Goal: Task Accomplishment & Management: Use online tool/utility

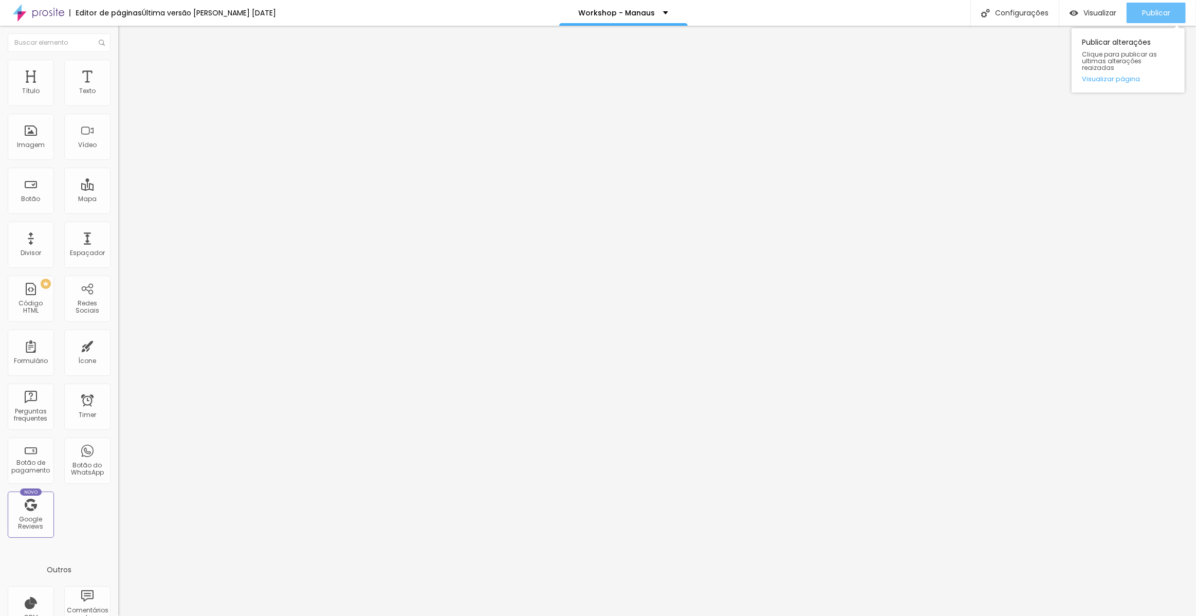
click at [1144, 17] on div "Publicar" at bounding box center [1156, 13] width 28 height 21
click at [1149, 18] on div "Publicar" at bounding box center [1156, 13] width 28 height 21
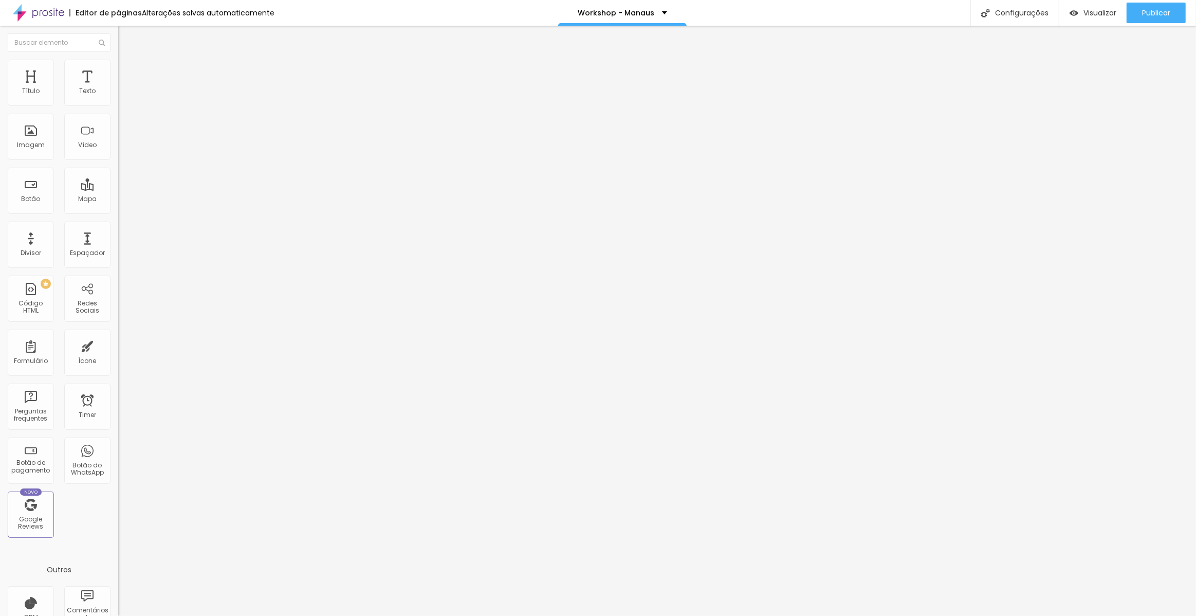
click at [118, 89] on div "_load_script ( 'https://alboompro.activehosted.com/proc.php?' + serialized + '&…" at bounding box center [173, 89] width 111 height 0
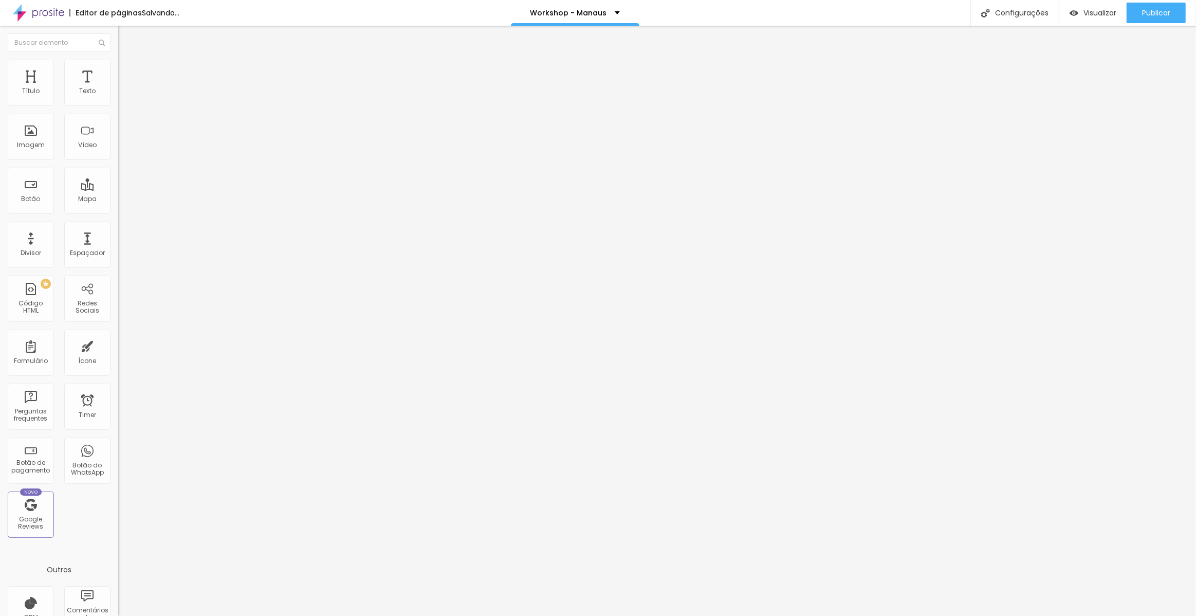
click at [118, 137] on div at bounding box center [177, 129] width 118 height 80
drag, startPoint x: 1149, startPoint y: 11, endPoint x: 572, endPoint y: -28, distance: 577.7
click at [572, 0] on html "Editor de páginas Alterações salvas automaticamente Workshop - Manaus Configura…" at bounding box center [598, 308] width 1196 height 616
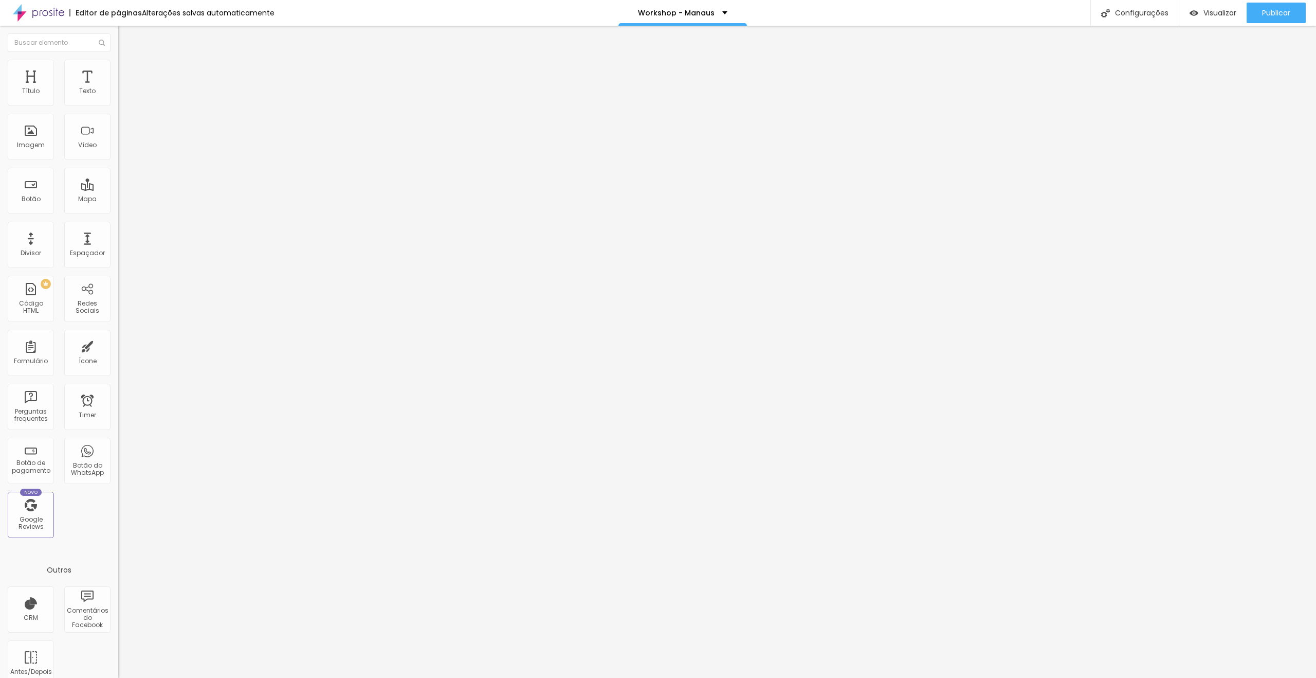
click at [118, 88] on img at bounding box center [121, 85] width 6 height 6
click at [841, 615] on div at bounding box center [658, 688] width 1316 height 9
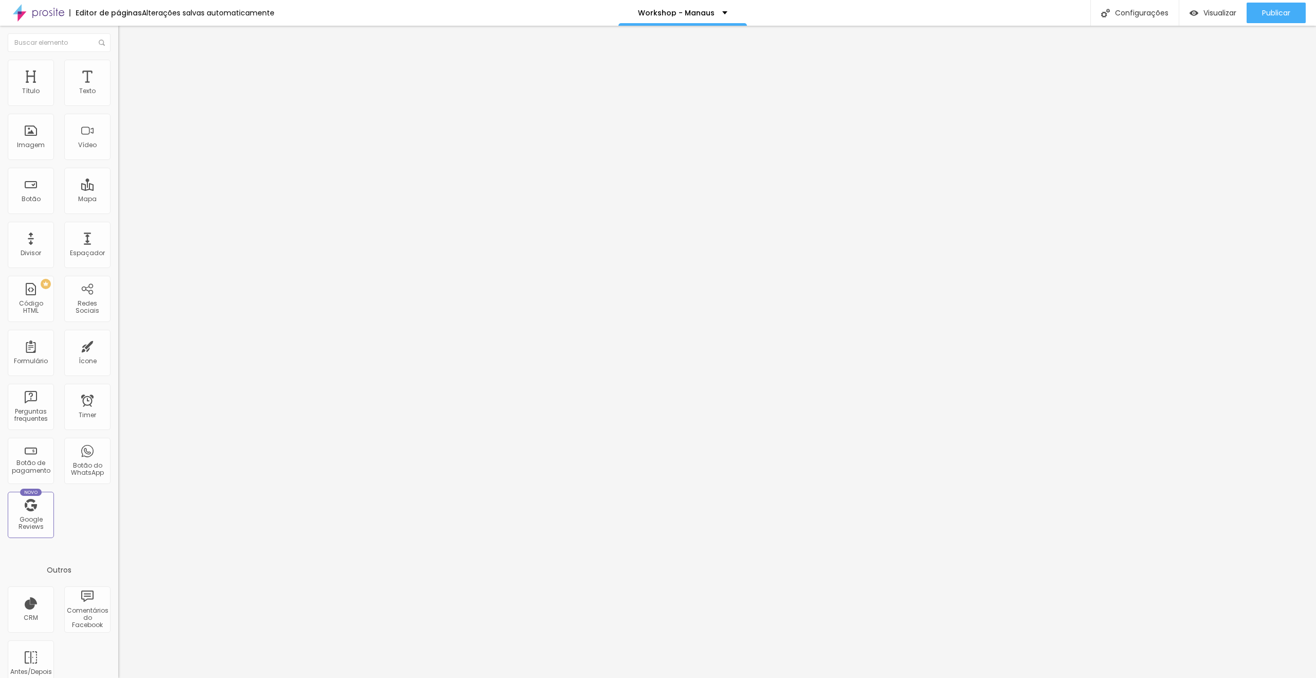
click at [118, 88] on img at bounding box center [121, 85] width 6 height 6
drag, startPoint x: 485, startPoint y: 391, endPoint x: 601, endPoint y: 405, distance: 115.9
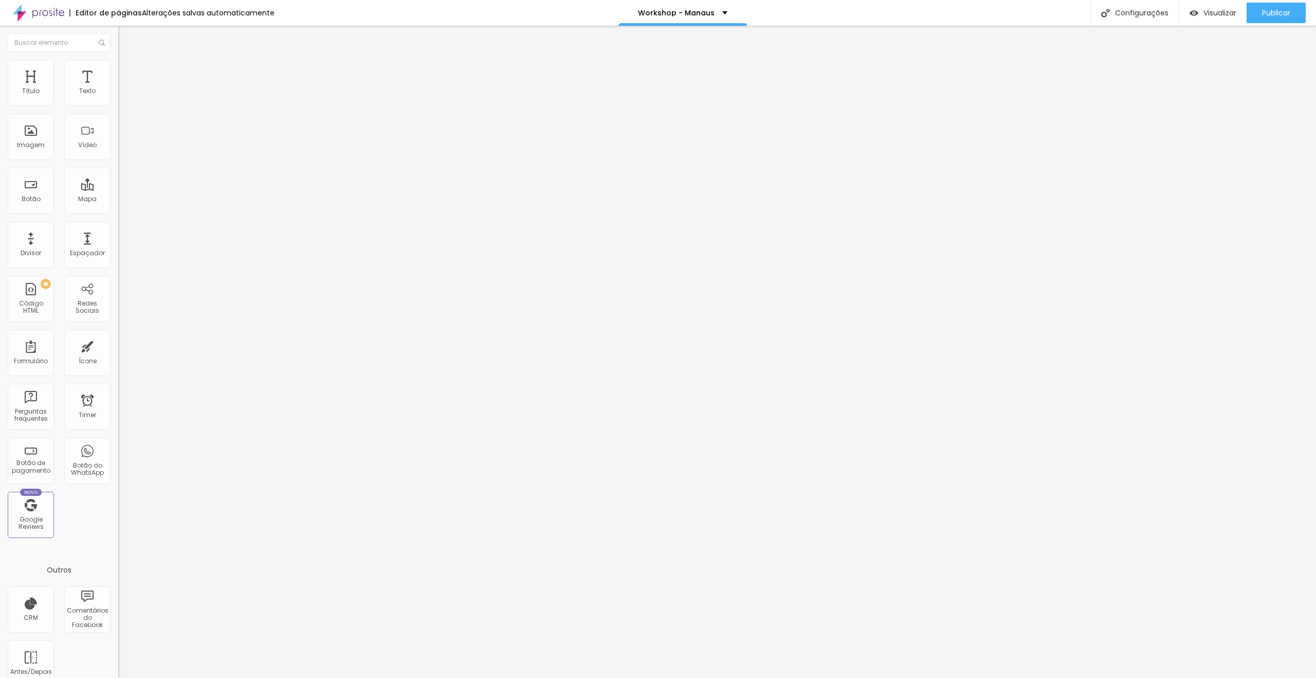
drag, startPoint x: 534, startPoint y: 423, endPoint x: 492, endPoint y: 421, distance: 42.2
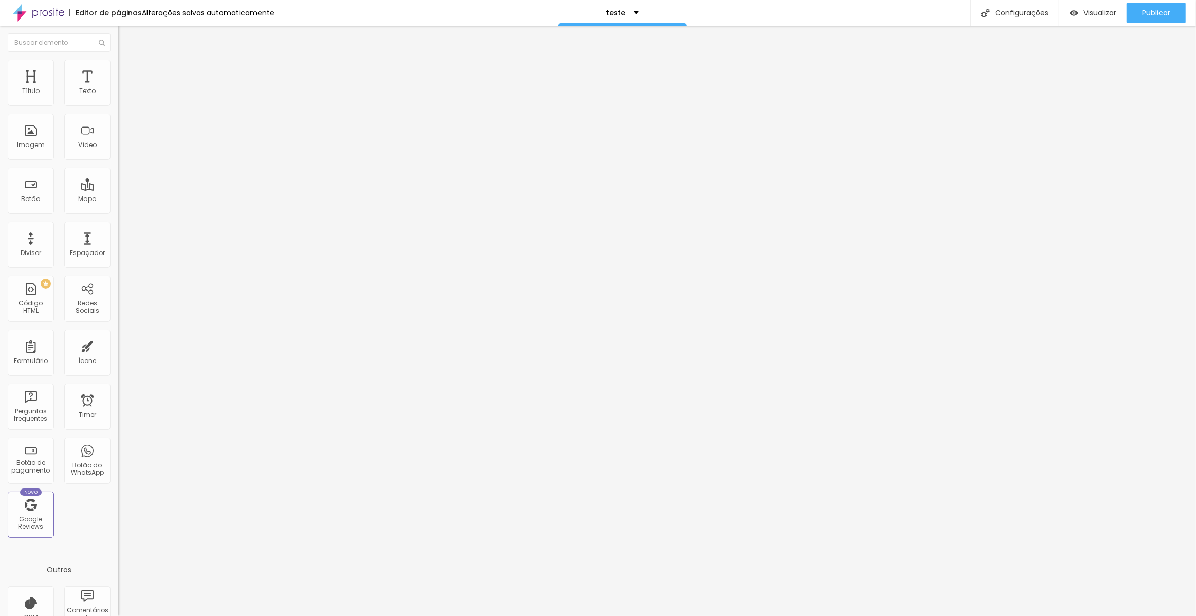
click at [118, 149] on div at bounding box center [177, 129] width 118 height 80
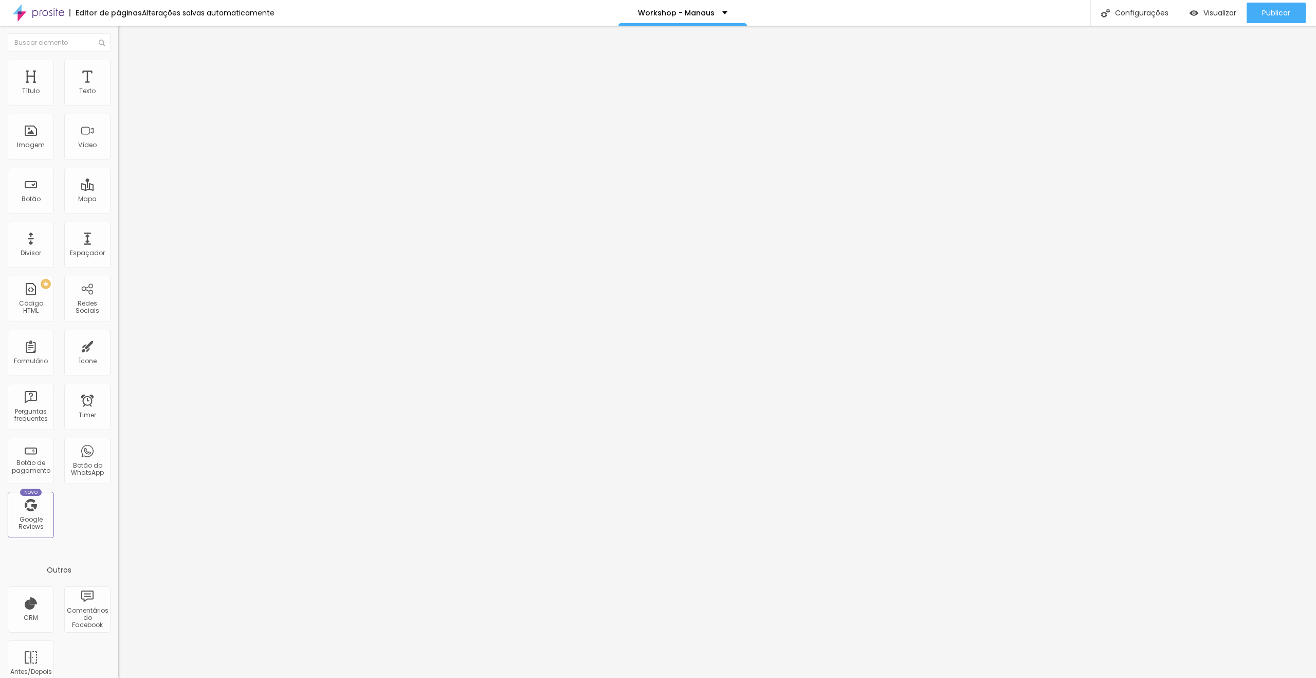
drag, startPoint x: 59, startPoint y: 144, endPoint x: 52, endPoint y: 154, distance: 11.6
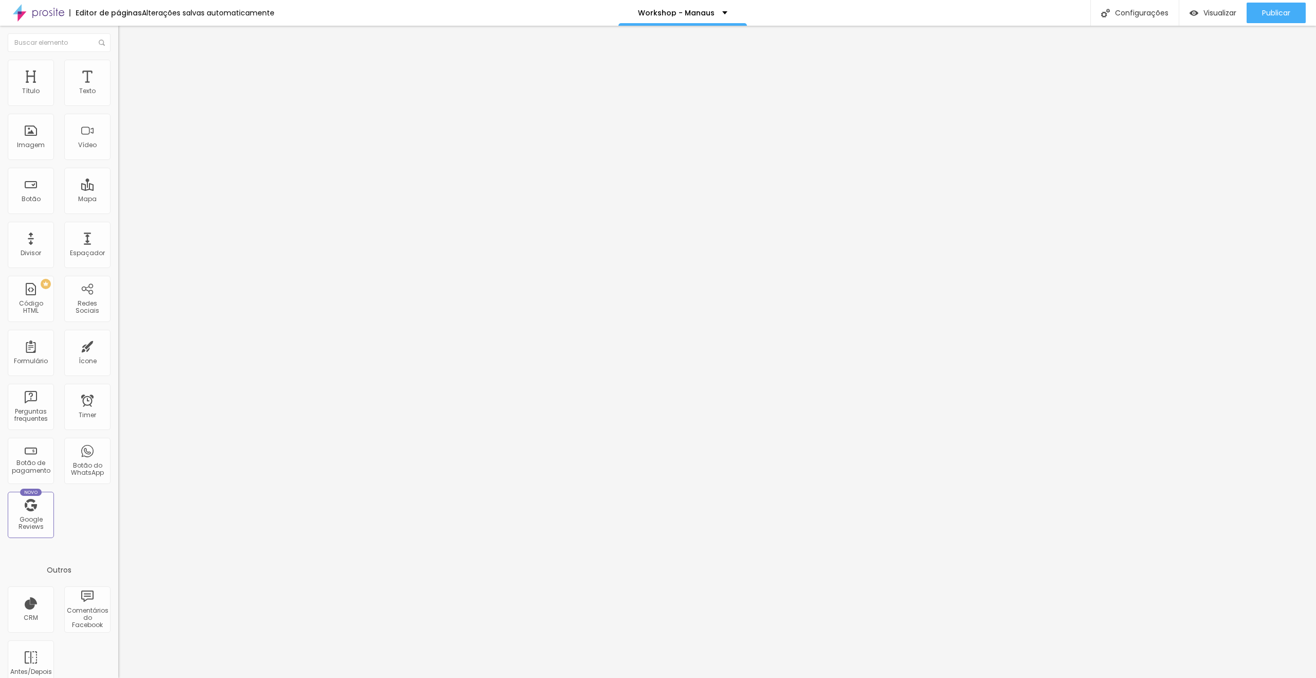
click at [118, 88] on img at bounding box center [121, 85] width 6 height 6
click at [845, 677] on div at bounding box center [658, 688] width 1316 height 9
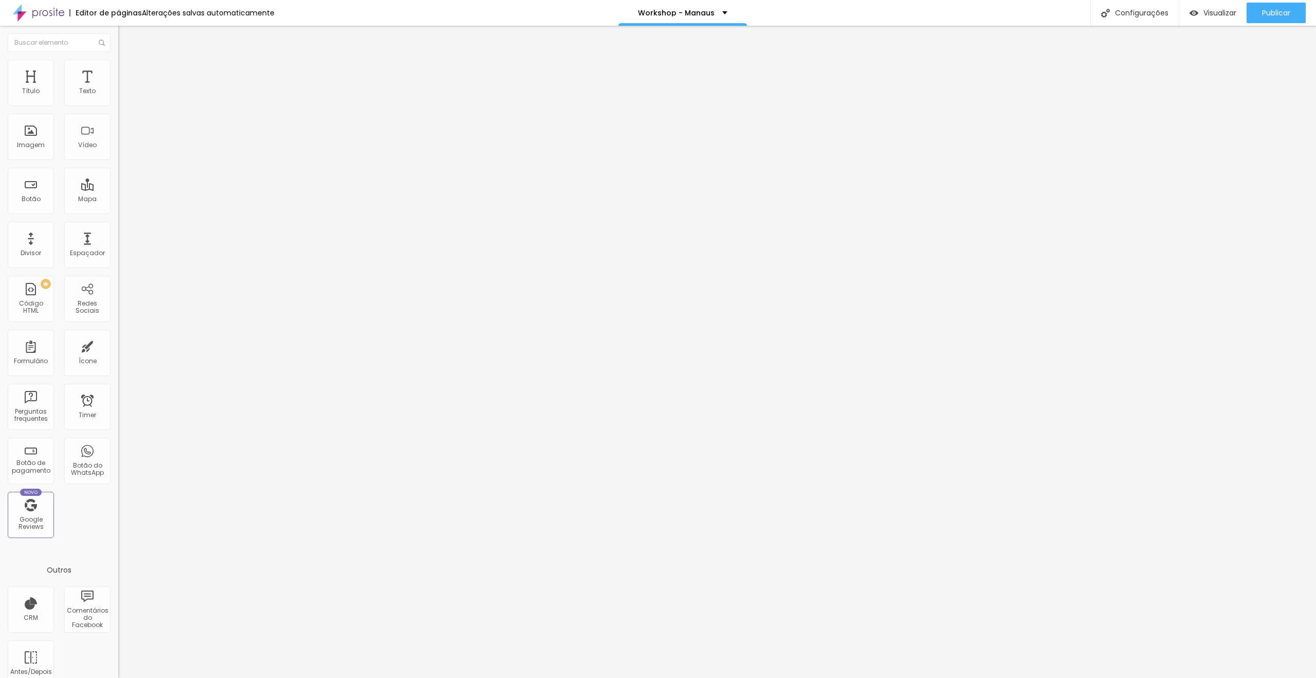
click at [118, 89] on div "43680 caracteres" at bounding box center [177, 82] width 118 height 13
click at [118, 88] on img at bounding box center [121, 85] width 6 height 6
drag, startPoint x: 522, startPoint y: 282, endPoint x: 487, endPoint y: 269, distance: 37.4
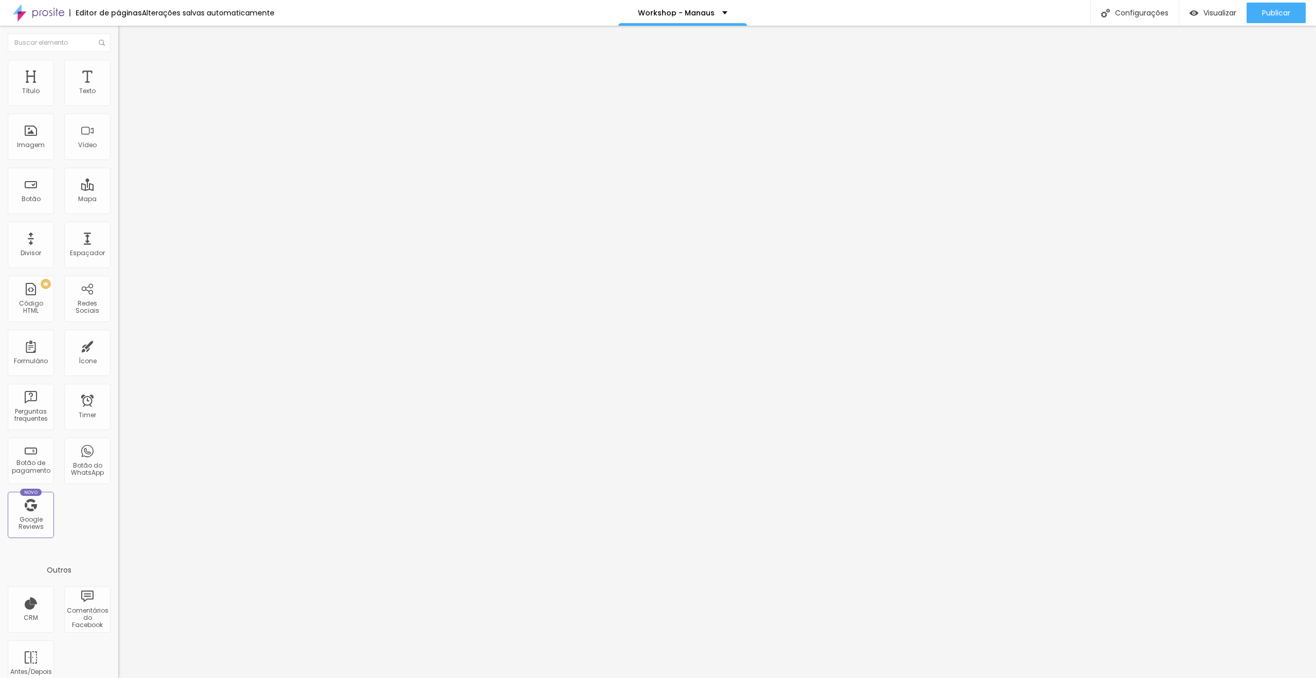
paste textarea
drag, startPoint x: 537, startPoint y: 298, endPoint x: 494, endPoint y: 295, distance: 42.8
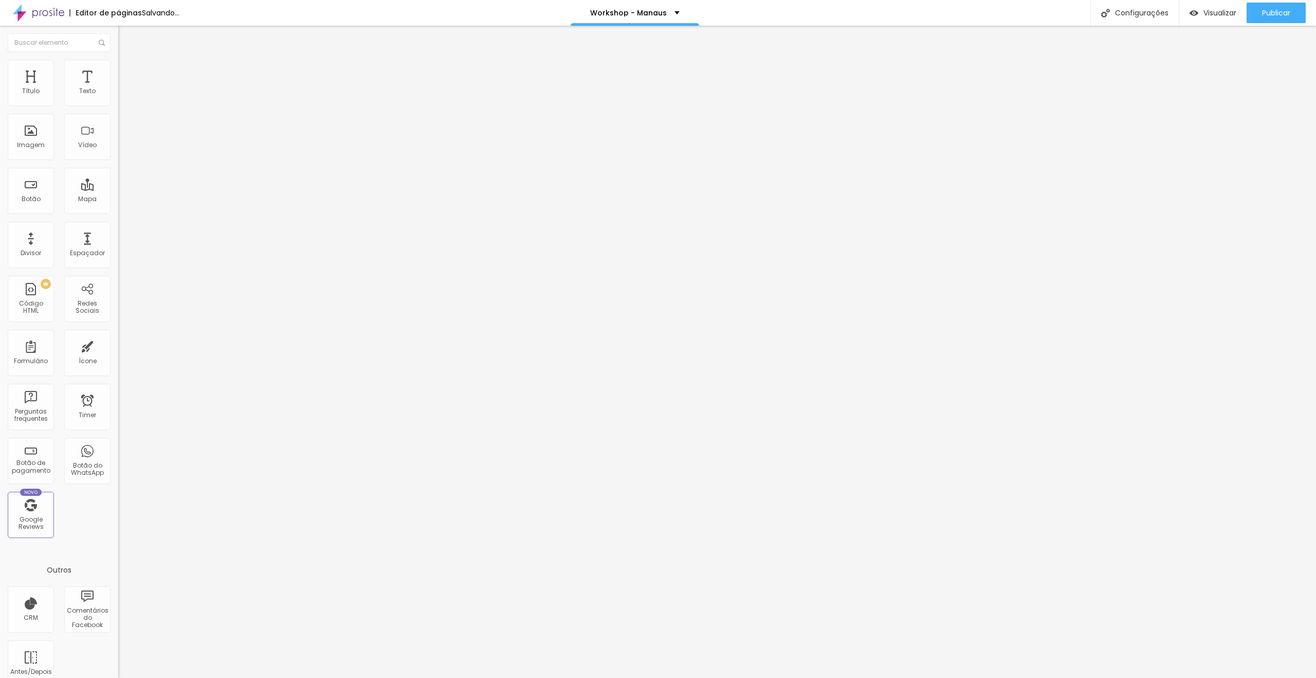
click at [1262, 22] on div "Publicar" at bounding box center [1276, 13] width 28 height 21
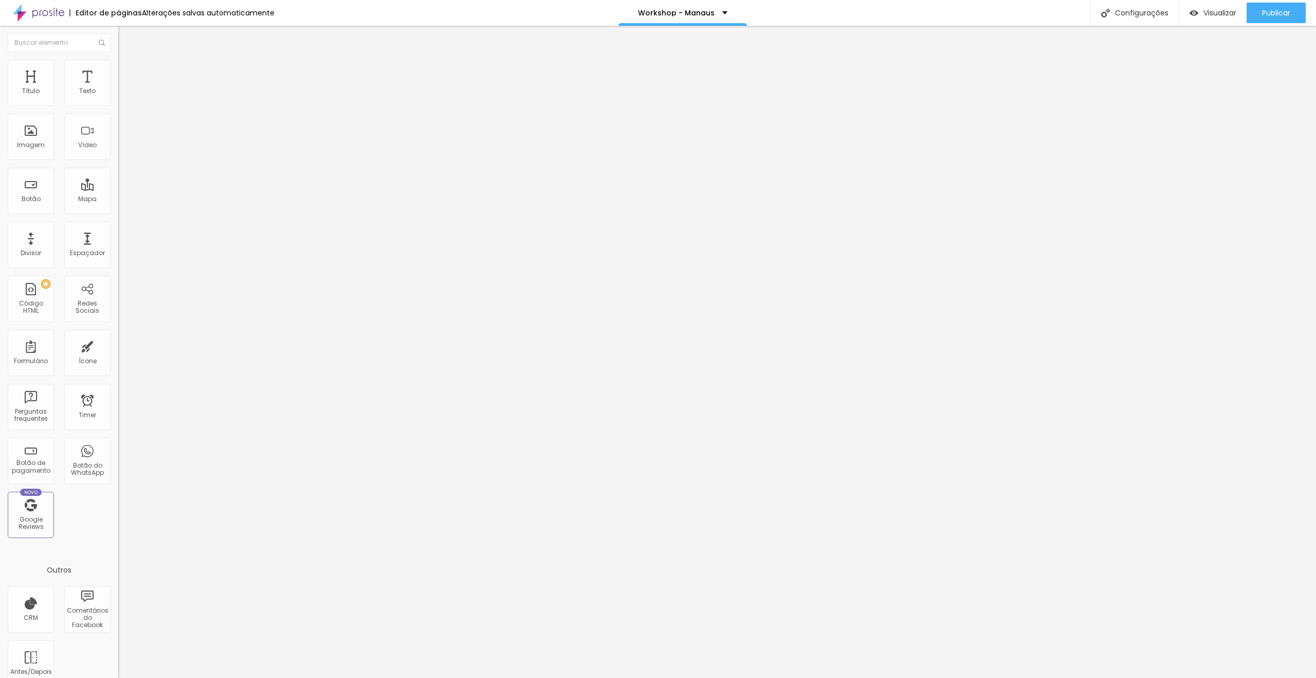
scroll to position [5002, 0]
click at [118, 88] on img at bounding box center [121, 85] width 6 height 6
drag, startPoint x: 522, startPoint y: 344, endPoint x: 488, endPoint y: 328, distance: 37.3
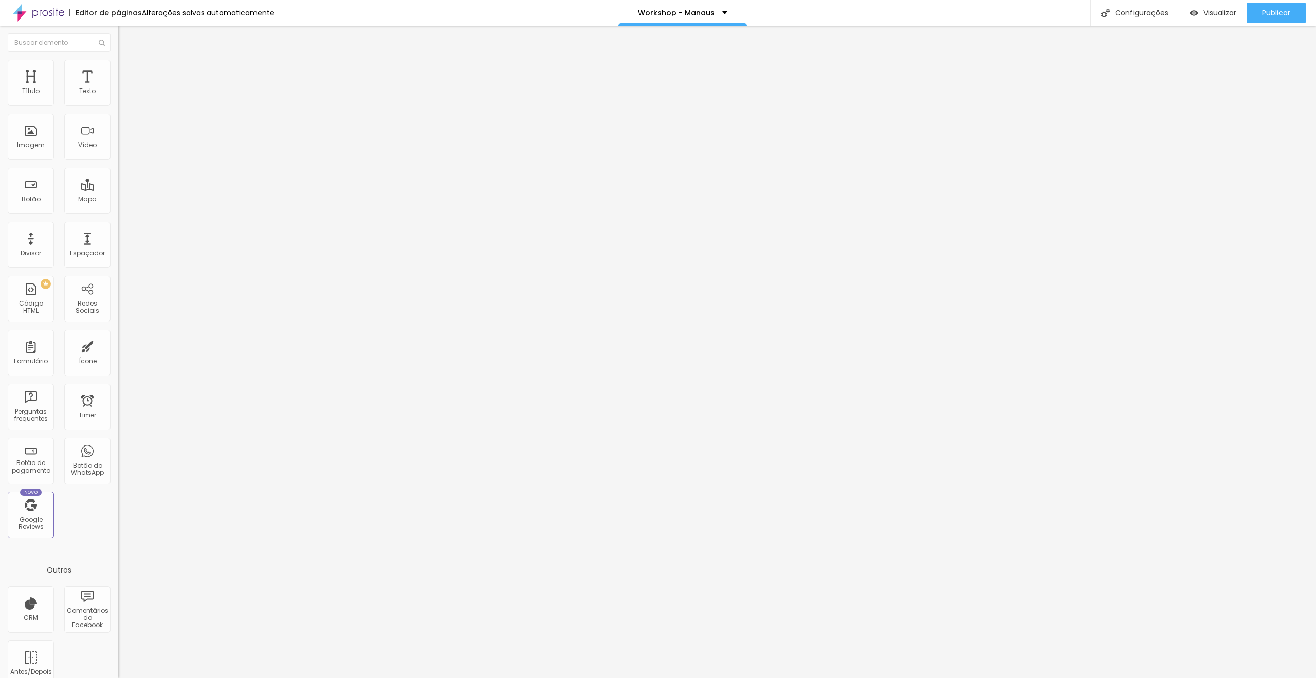
paste textarea
drag, startPoint x: 539, startPoint y: 351, endPoint x: 578, endPoint y: 351, distance: 38.6
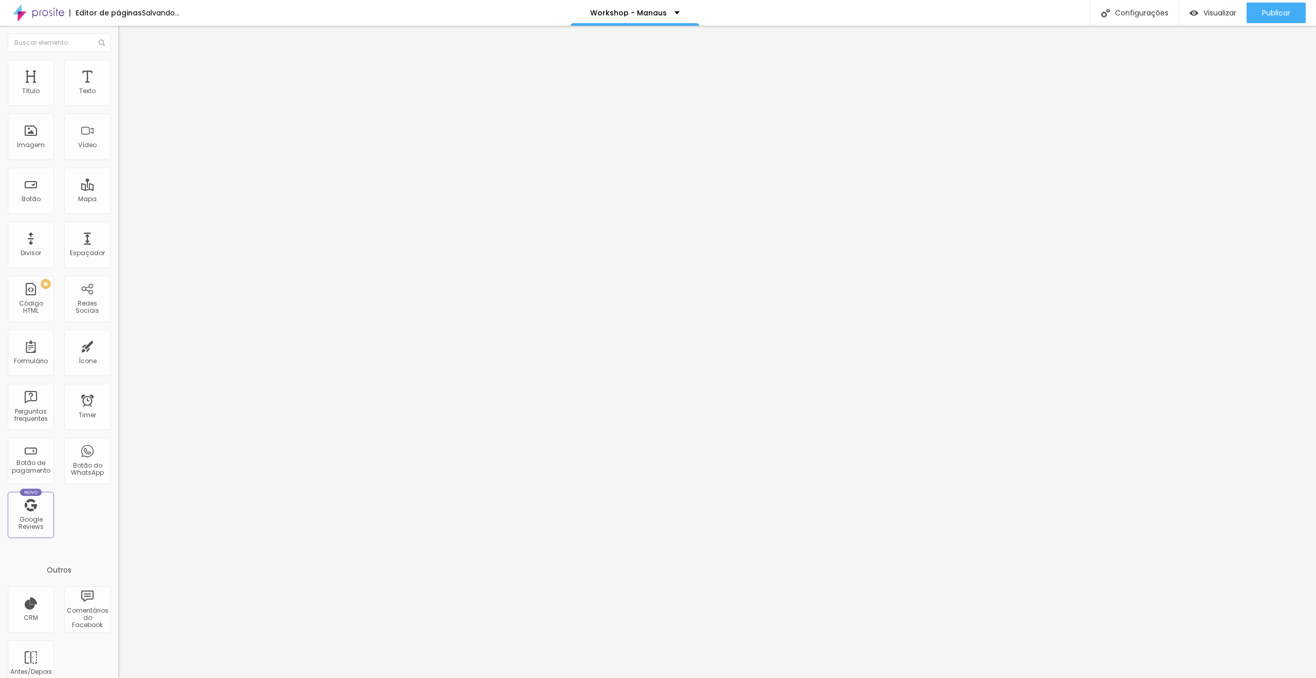
drag, startPoint x: 539, startPoint y: 360, endPoint x: 493, endPoint y: 358, distance: 46.3
click at [1280, 14] on span "Publicar" at bounding box center [1276, 13] width 28 height 8
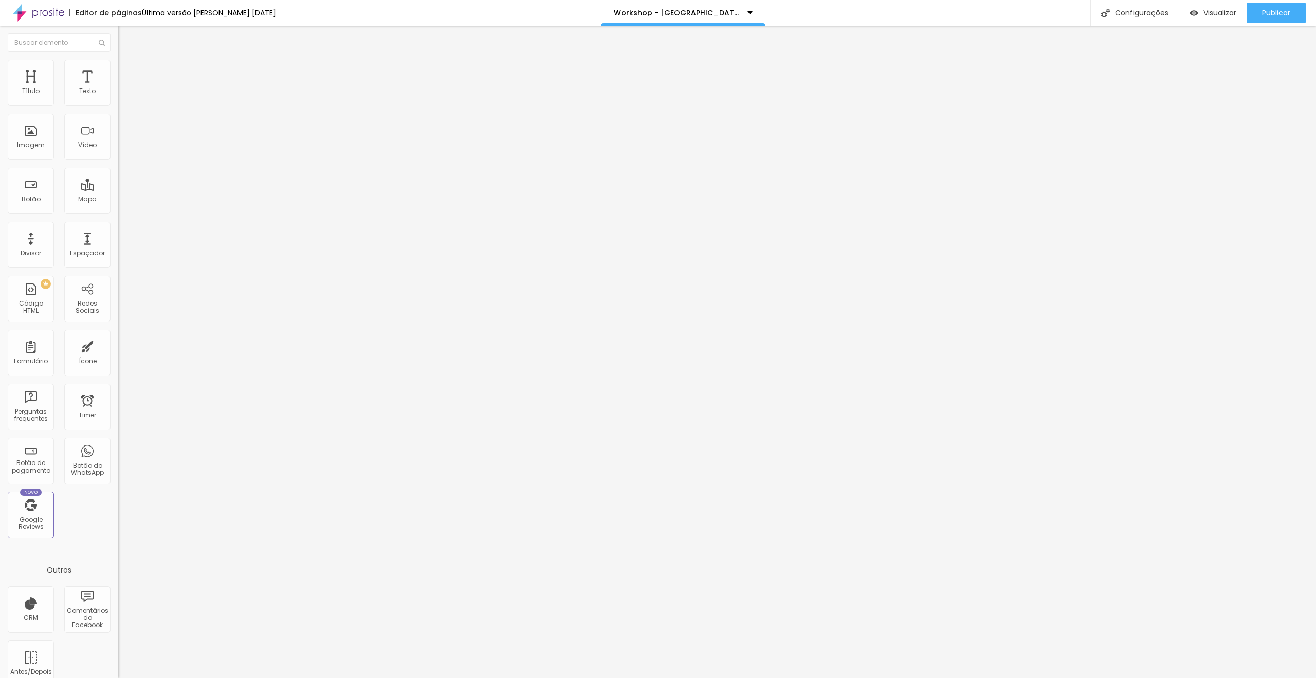
click at [118, 88] on img at bounding box center [121, 85] width 6 height 6
drag, startPoint x: 514, startPoint y: 343, endPoint x: 484, endPoint y: 326, distance: 34.1
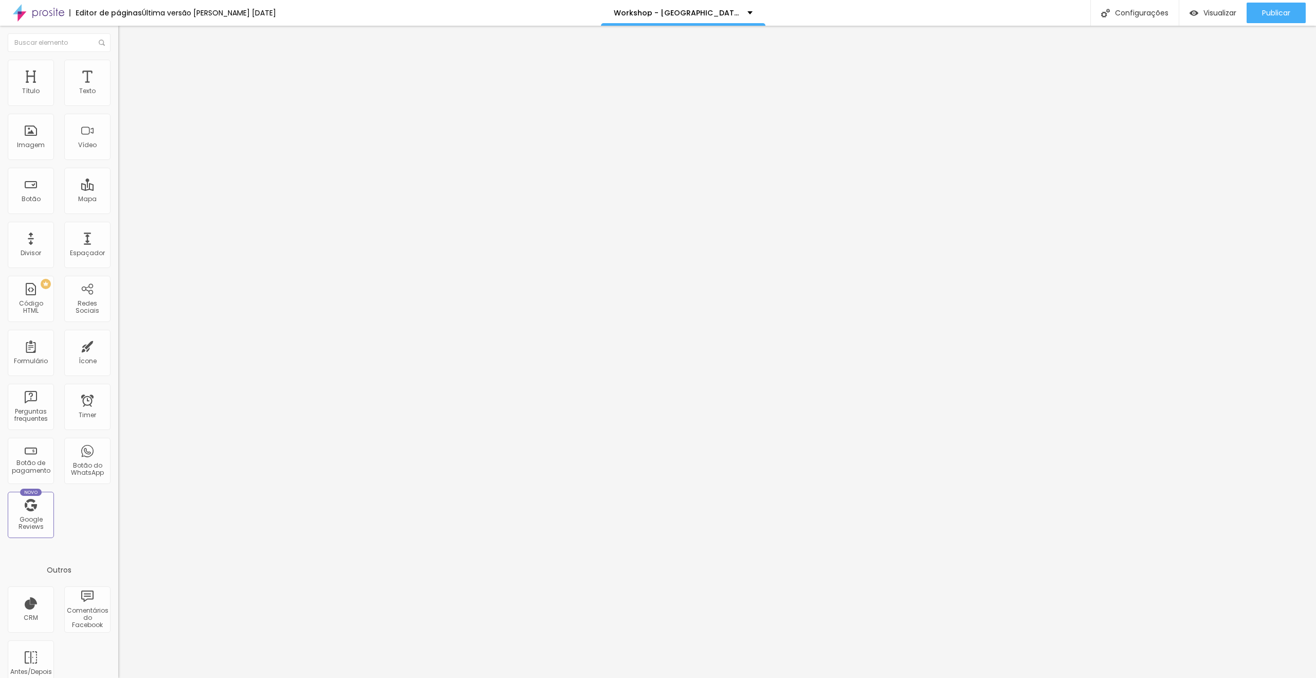
paste textarea
drag, startPoint x: 543, startPoint y: 352, endPoint x: 581, endPoint y: 352, distance: 37.5
drag, startPoint x: 512, startPoint y: 358, endPoint x: 496, endPoint y: 356, distance: 16.6
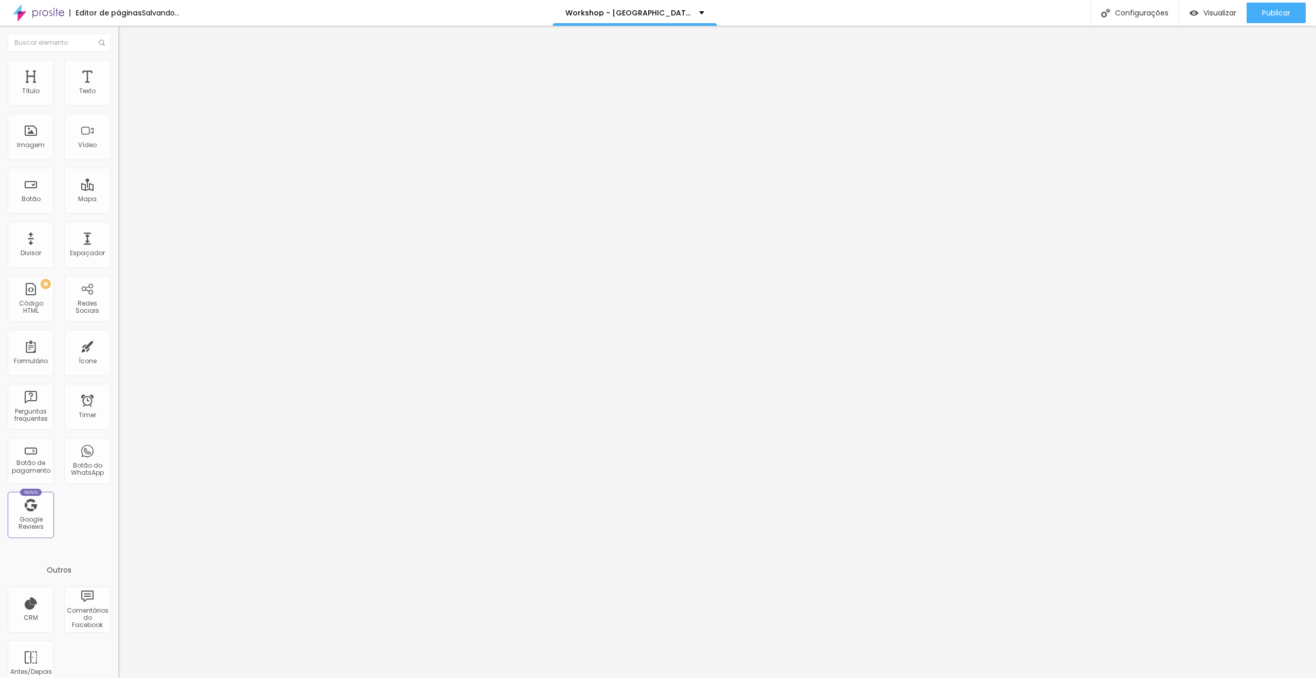
click at [1269, 11] on span "Publicar" at bounding box center [1276, 13] width 28 height 8
